Goal: Entertainment & Leisure: Consume media (video, audio)

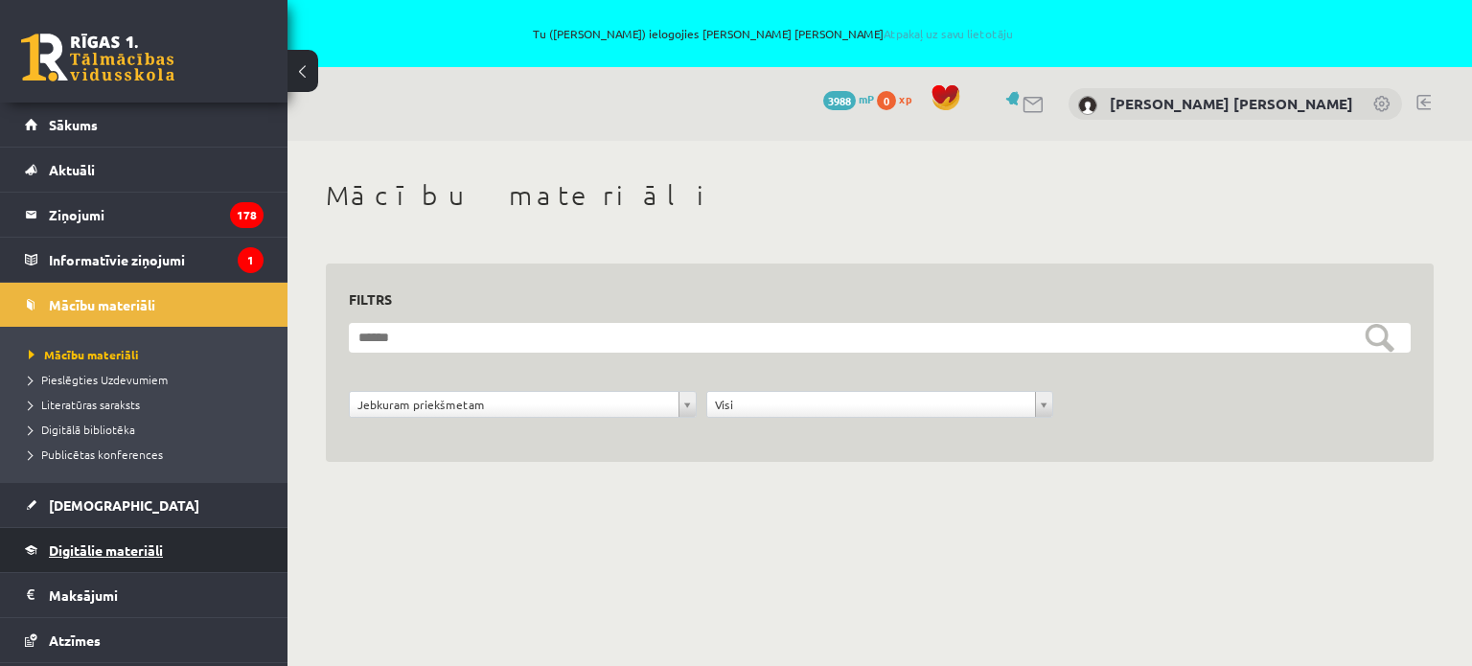
click at [96, 550] on span "Digitālie materiāli" at bounding box center [106, 549] width 114 height 17
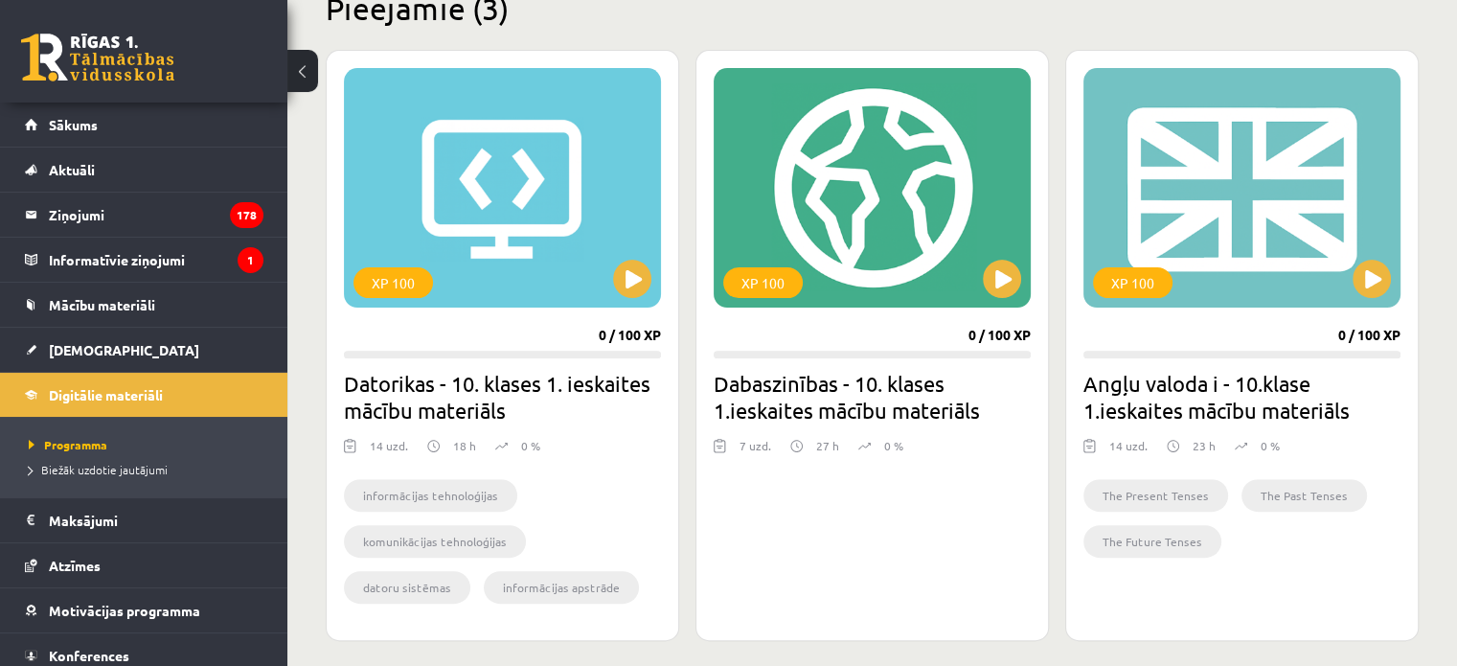
scroll to position [575, 0]
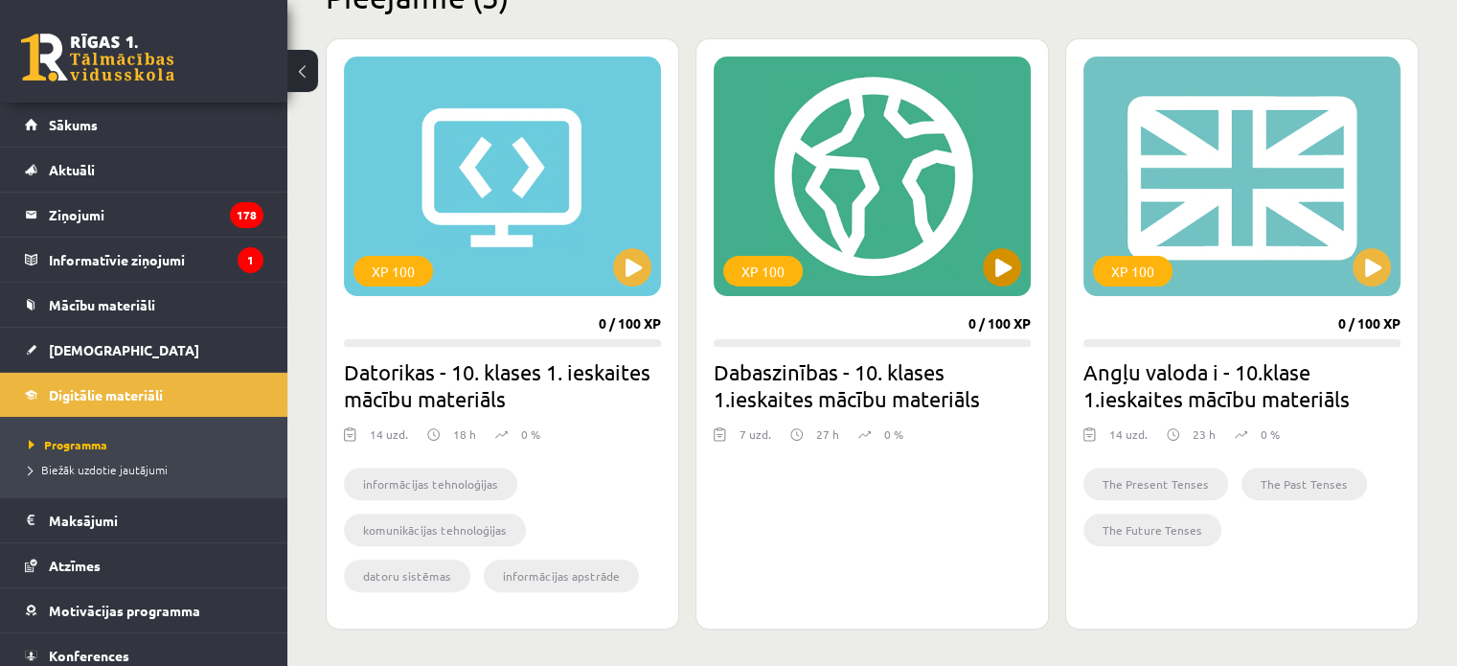
click at [928, 241] on div "XP 100" at bounding box center [872, 177] width 317 height 240
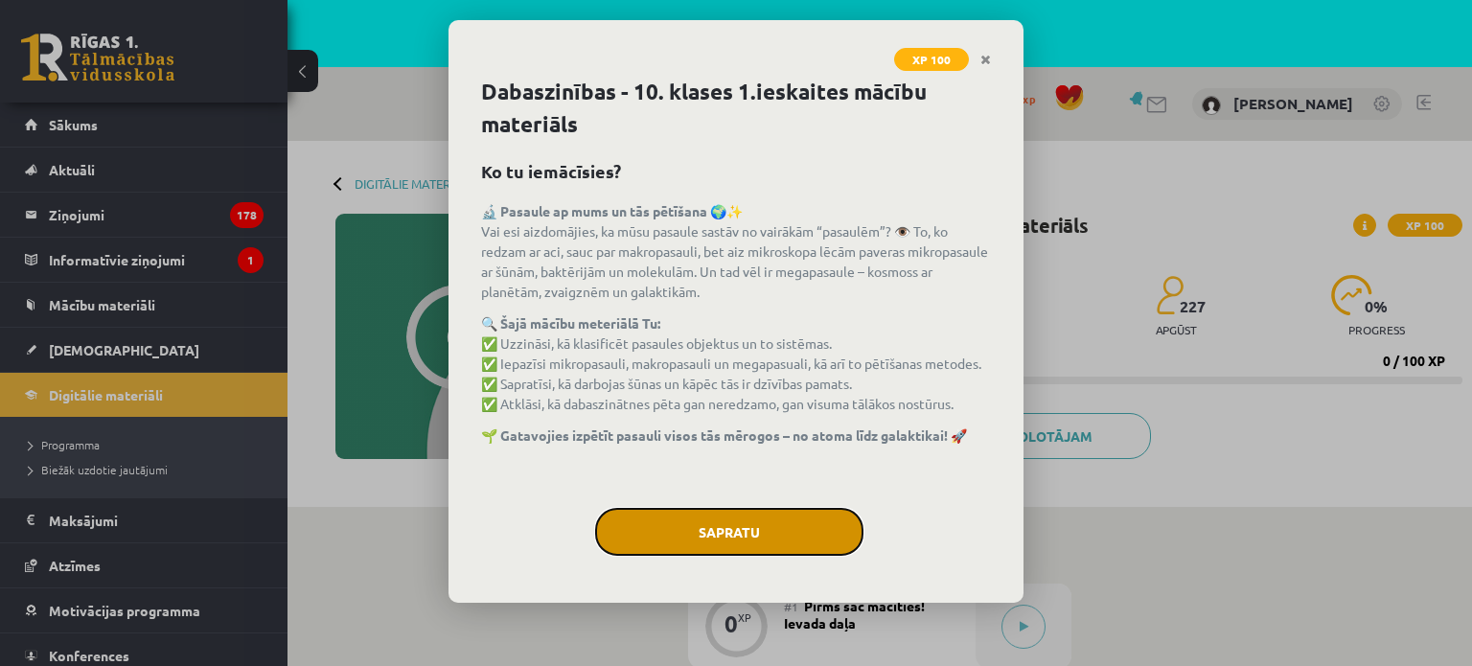
click at [698, 535] on button "Sapratu" at bounding box center [729, 532] width 268 height 48
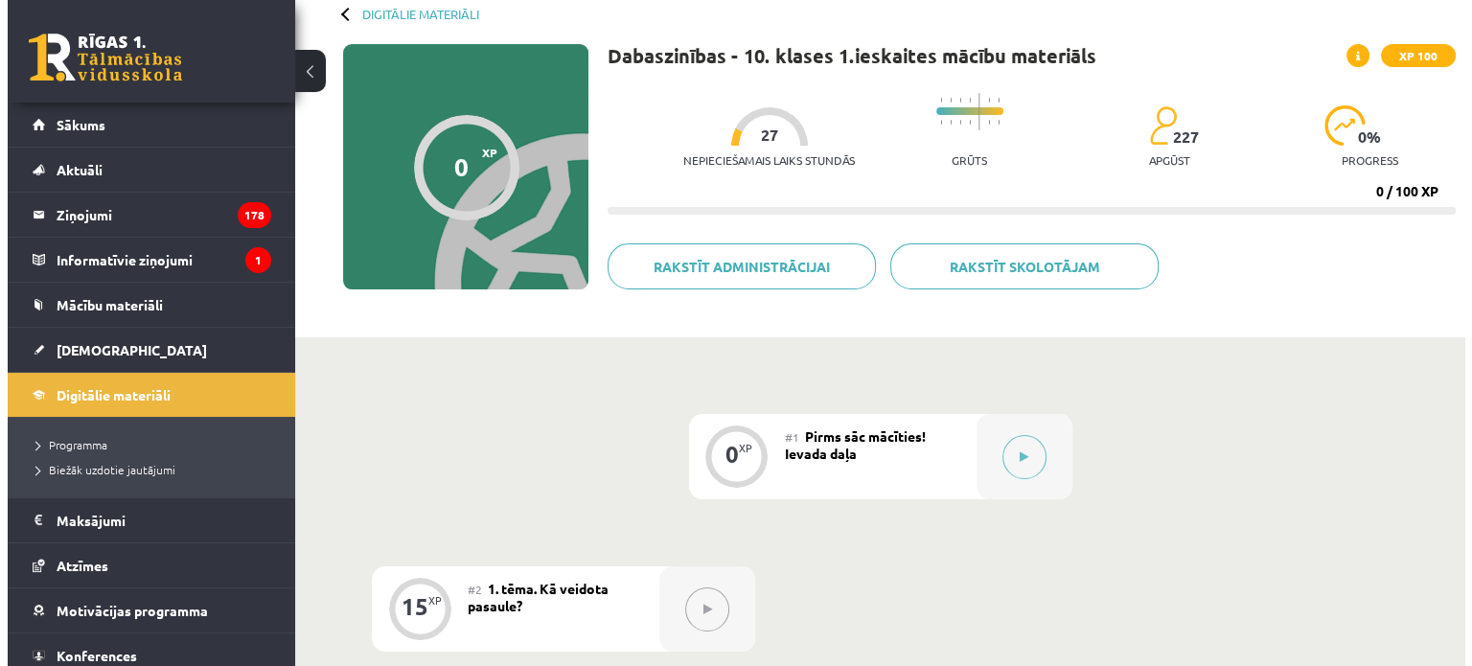
scroll to position [192, 0]
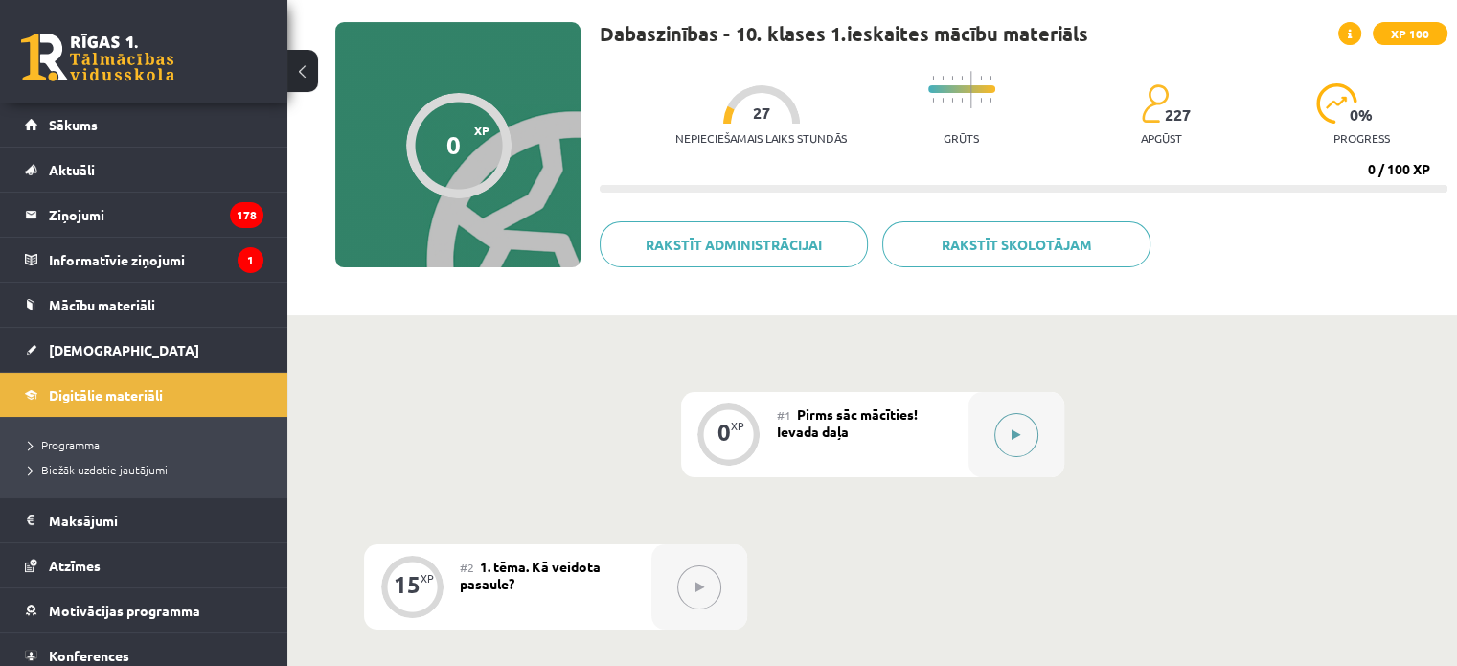
click at [1020, 435] on icon at bounding box center [1016, 434] width 9 height 11
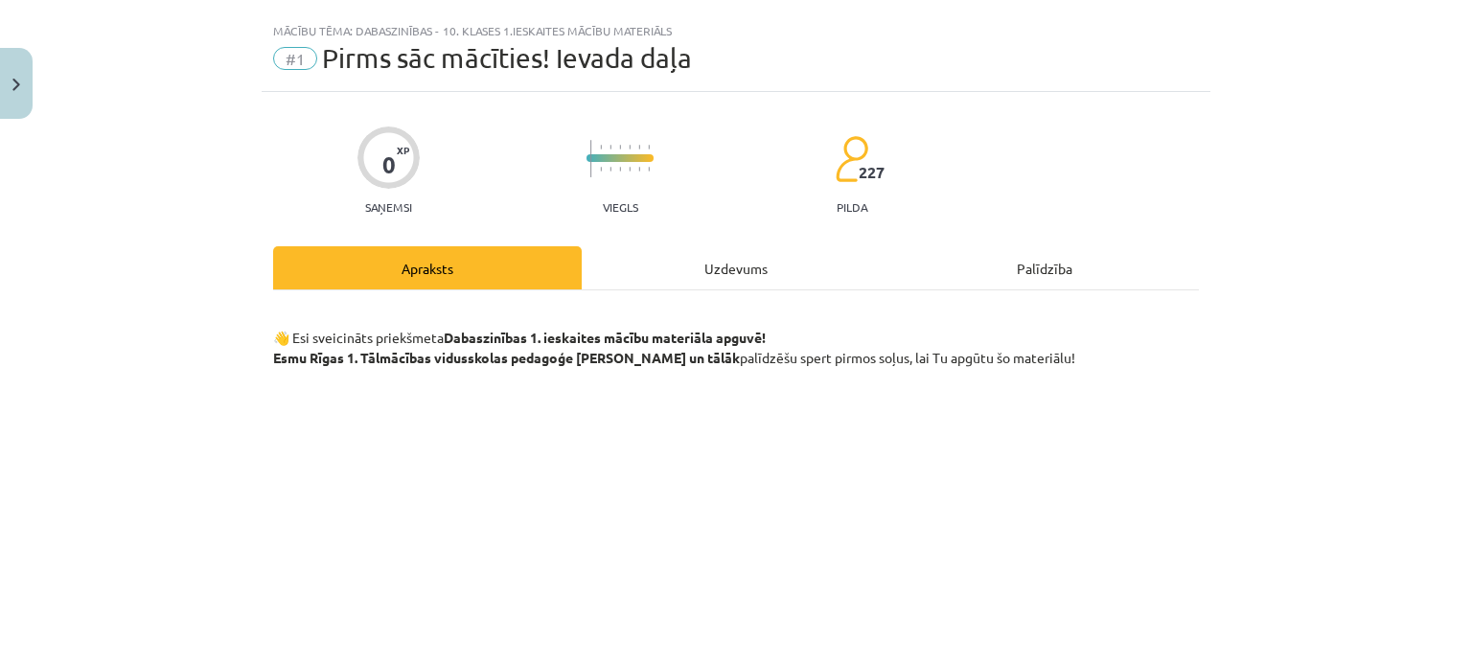
scroll to position [0, 0]
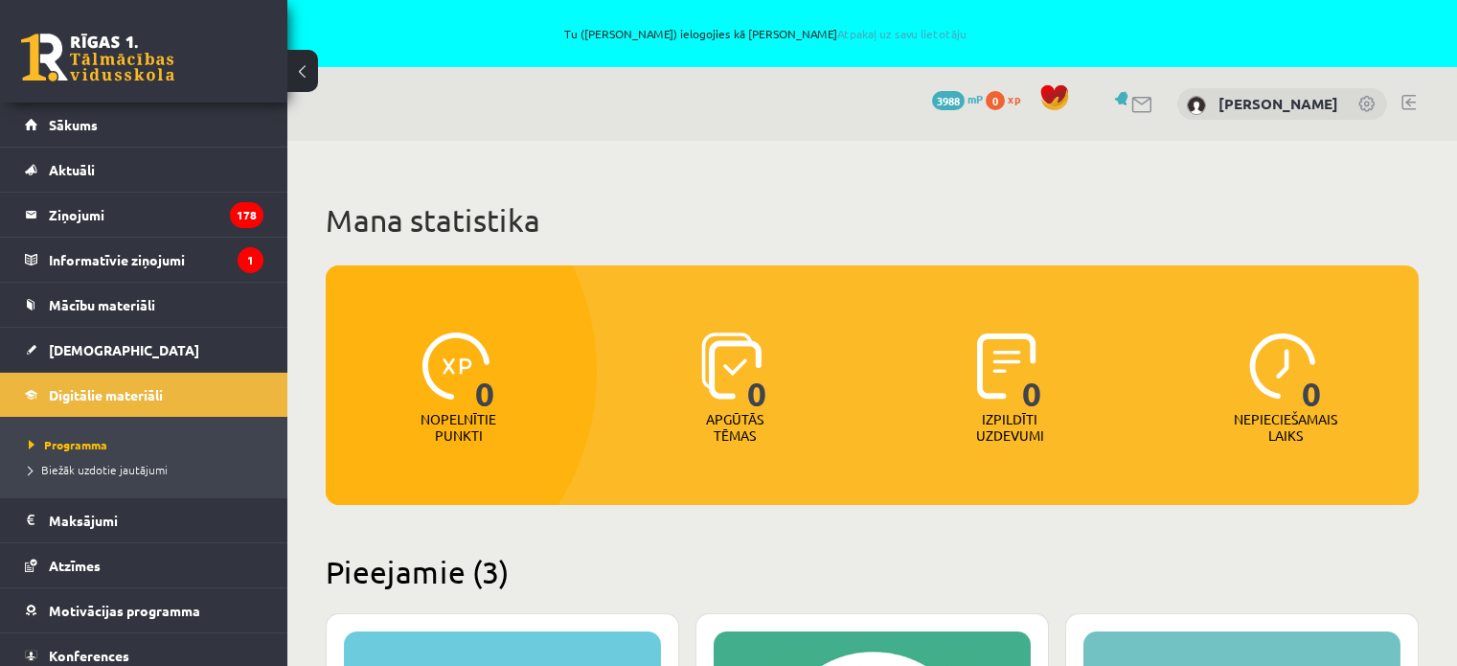
scroll to position [574, 0]
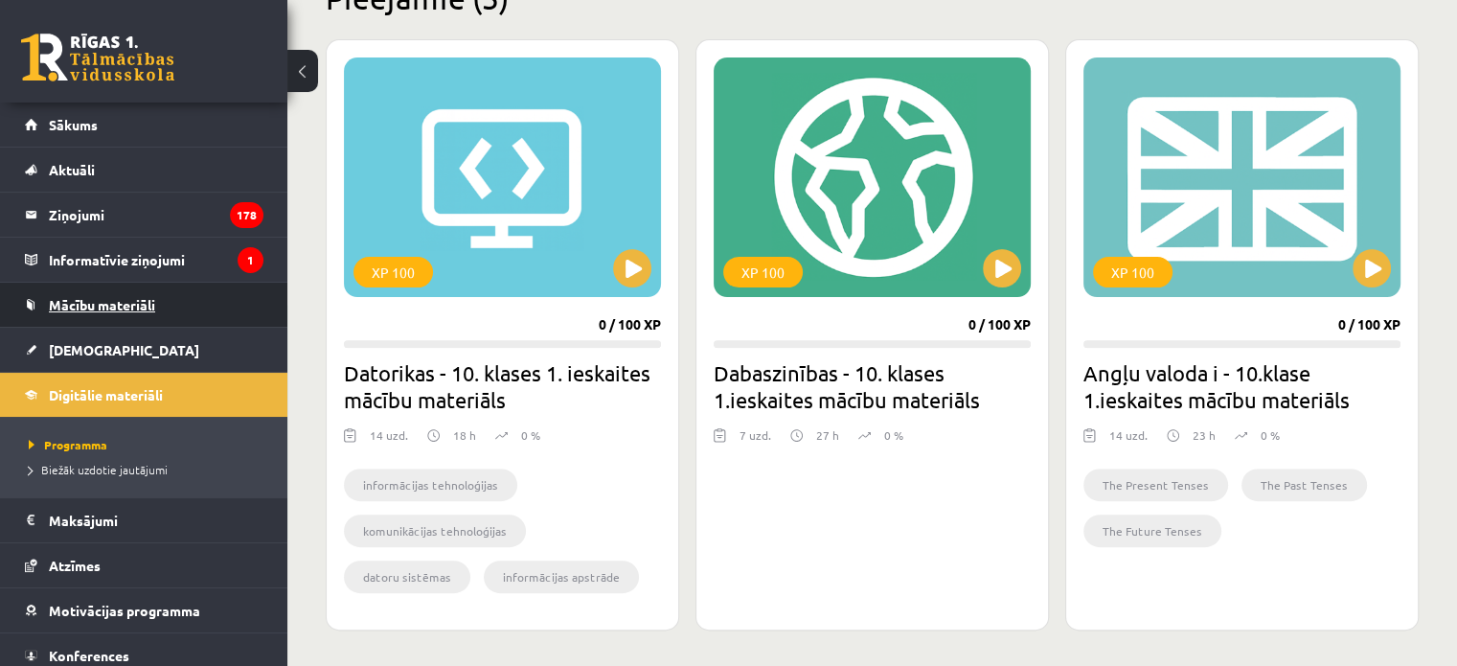
click at [108, 295] on link "Mācību materiāli" at bounding box center [144, 305] width 239 height 44
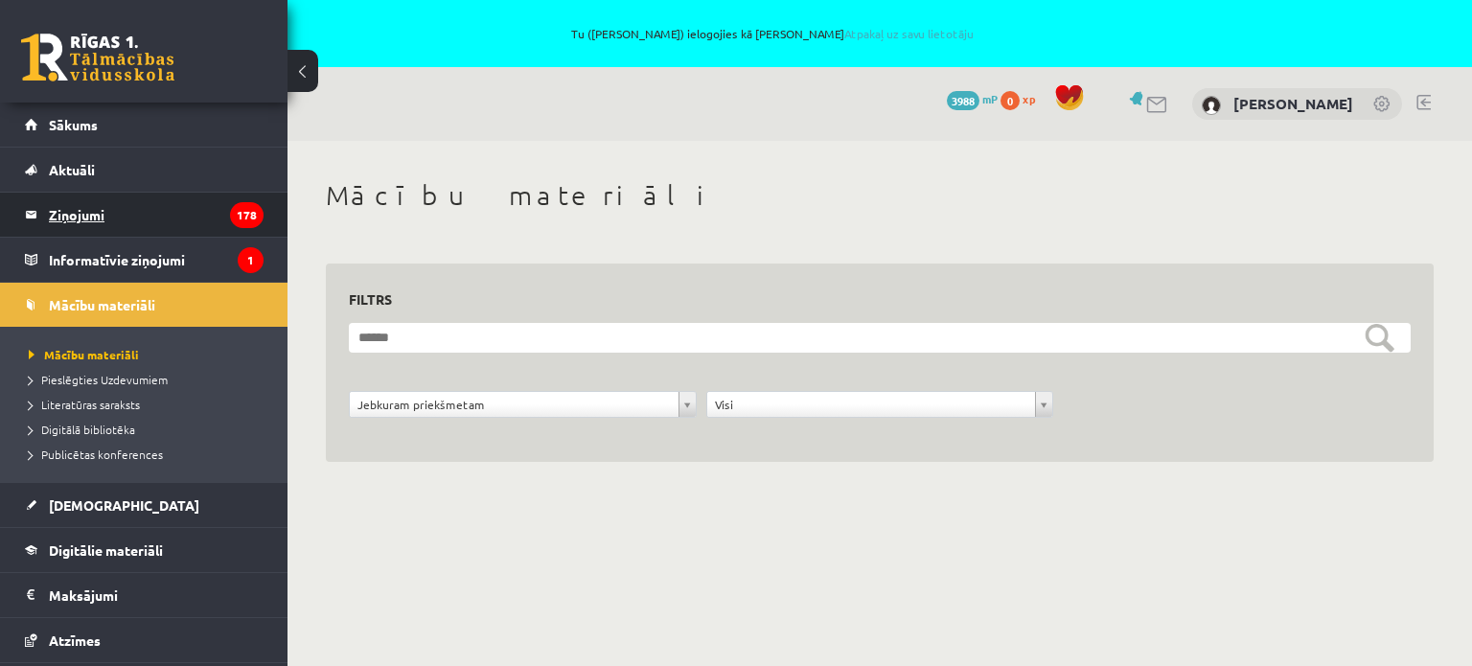
click at [95, 207] on legend "Ziņojumi 178" at bounding box center [156, 215] width 215 height 44
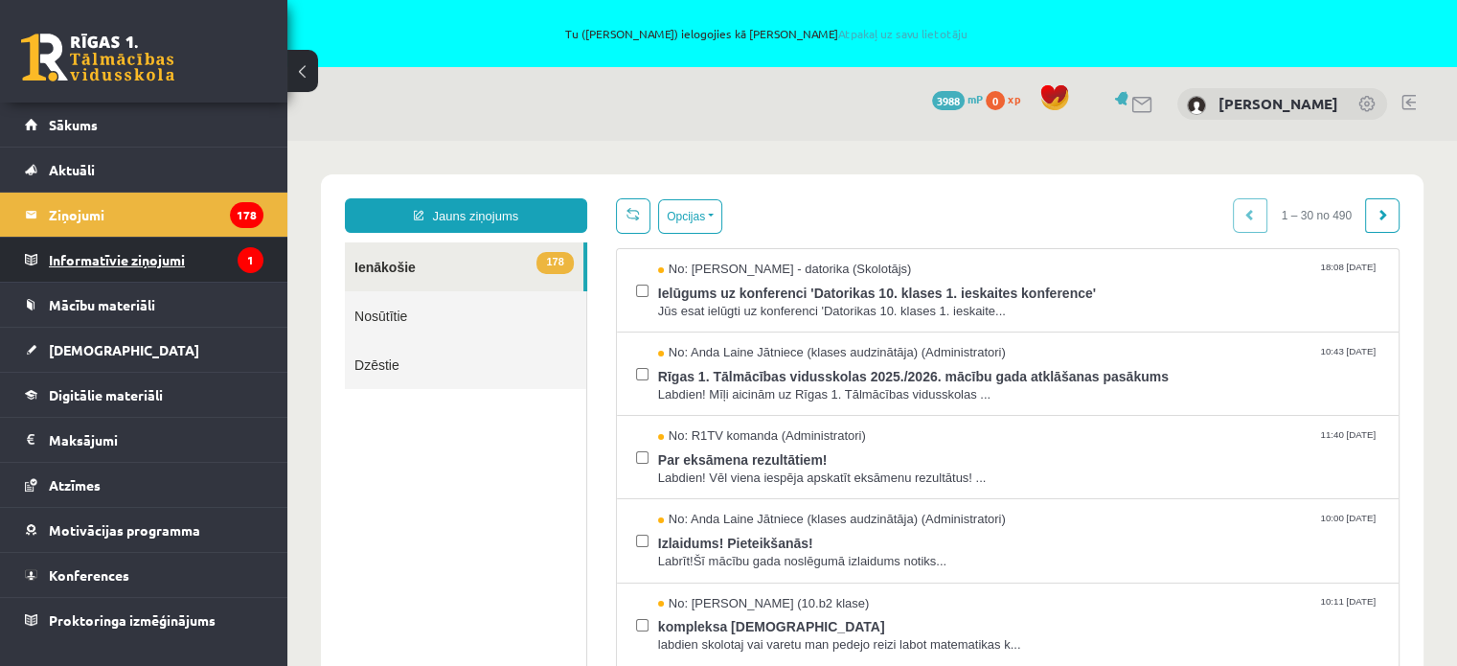
click at [149, 262] on legend "Informatīvie ziņojumi 1" at bounding box center [156, 260] width 215 height 44
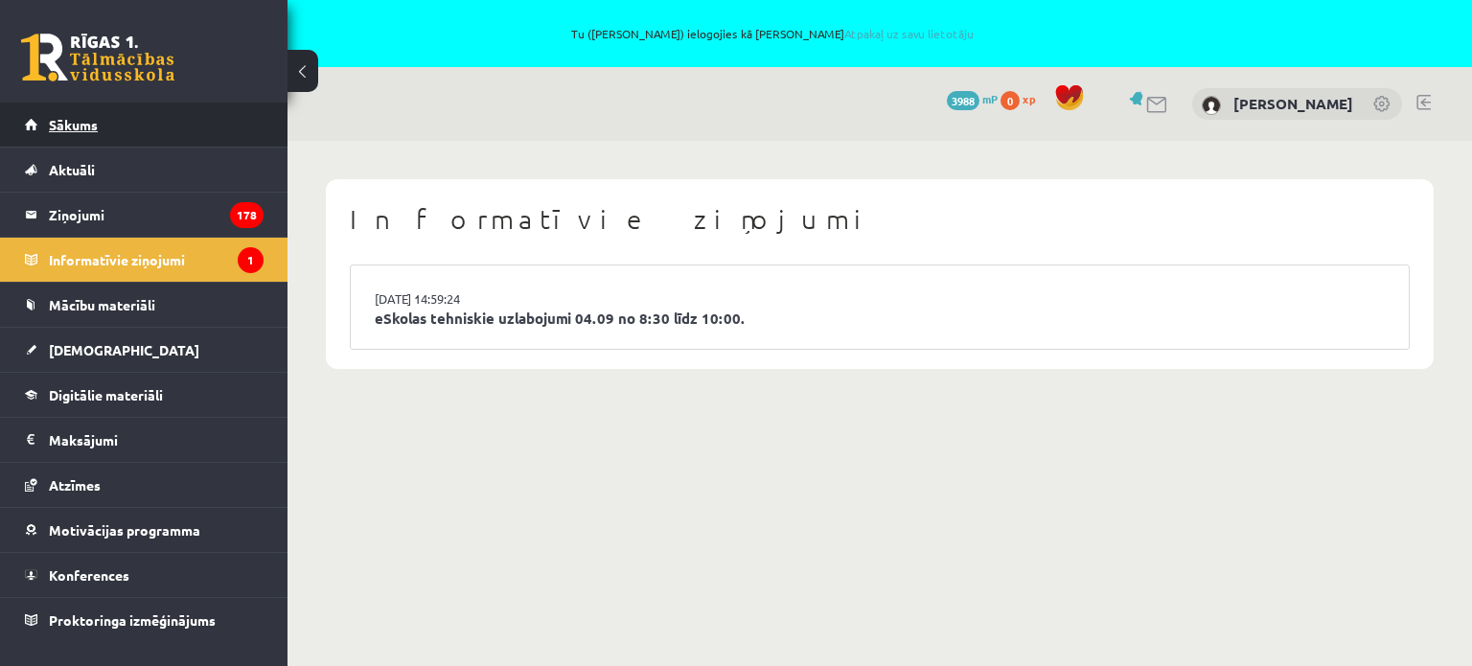
click at [92, 129] on span "Sākums" at bounding box center [73, 124] width 49 height 17
